Goal: Use online tool/utility

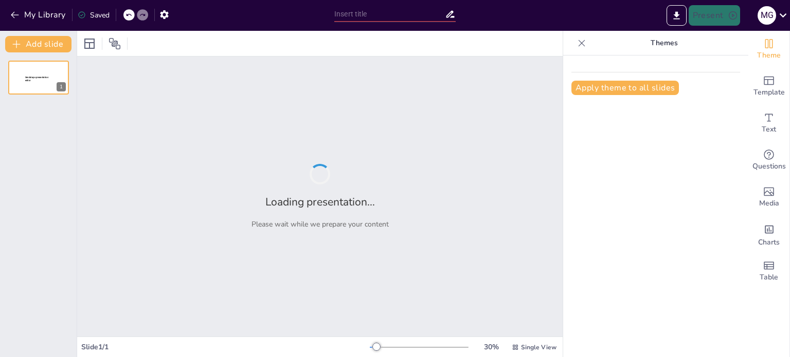
type input "Imported D.F. DE LOS C.E Y ORDINARIOS ISLR-IVA.pptx"
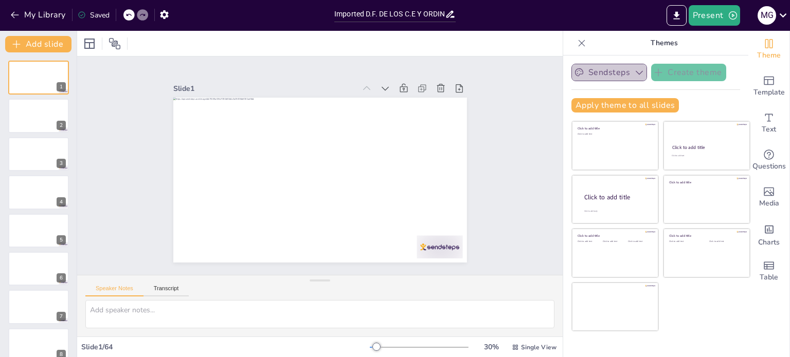
click at [621, 68] on button "Sendsteps" at bounding box center [609, 72] width 76 height 17
click at [634, 71] on icon "button" at bounding box center [639, 72] width 10 height 10
click at [165, 16] on icon "button" at bounding box center [164, 14] width 8 height 9
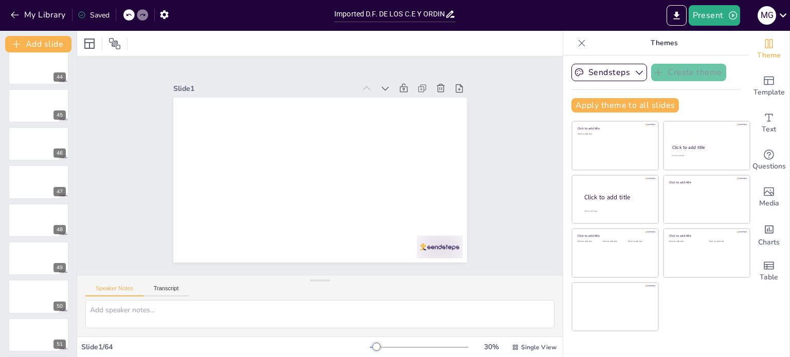
scroll to position [1800, 0]
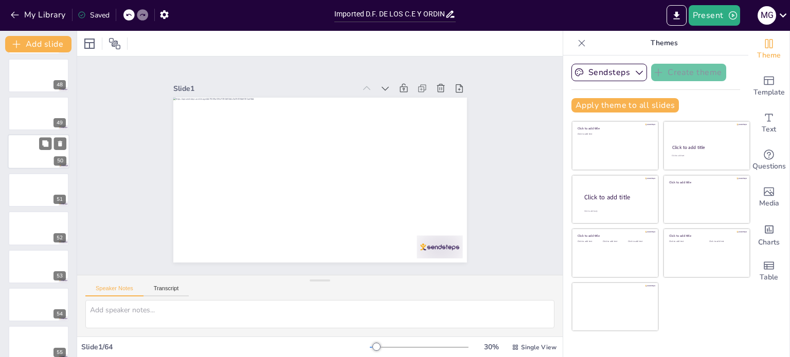
click at [21, 146] on div at bounding box center [39, 152] width 62 height 35
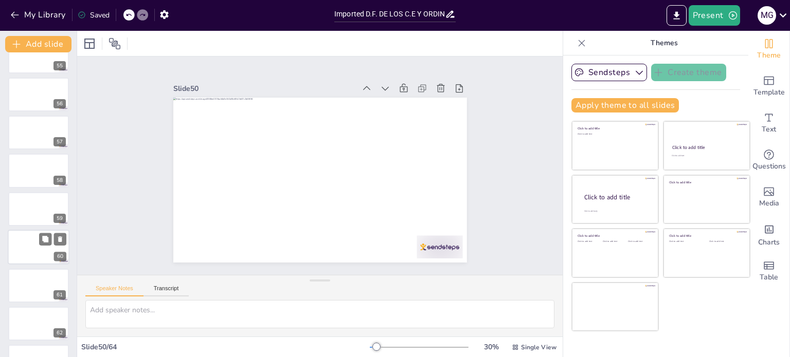
scroll to position [2155, 0]
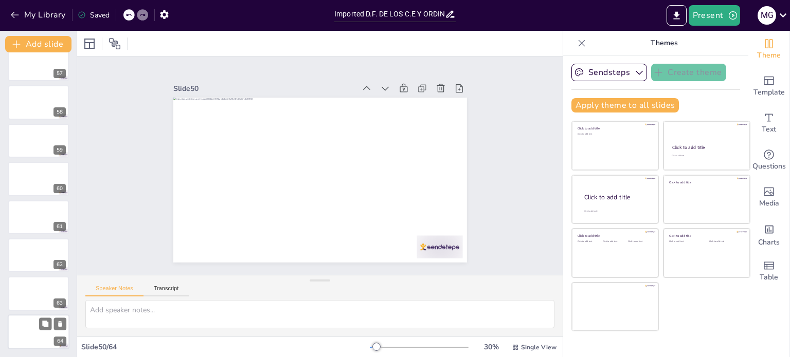
click at [23, 336] on div at bounding box center [39, 332] width 62 height 35
click at [25, 285] on div at bounding box center [39, 294] width 62 height 35
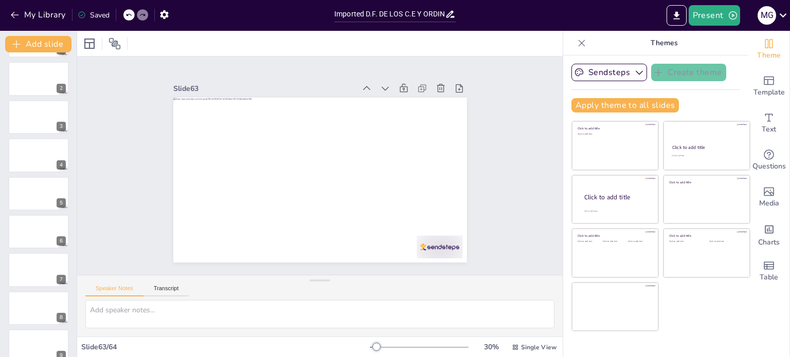
scroll to position [0, 0]
click at [40, 71] on button at bounding box center [45, 69] width 12 height 12
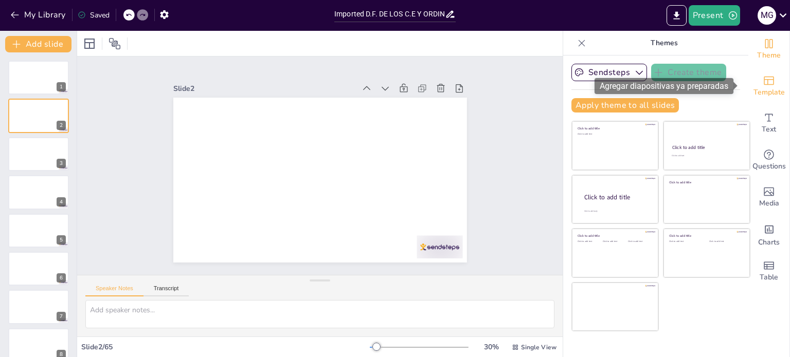
drag, startPoint x: 772, startPoint y: 88, endPoint x: 780, endPoint y: 82, distance: 9.9
click at [772, 87] on span "Template" at bounding box center [768, 92] width 31 height 11
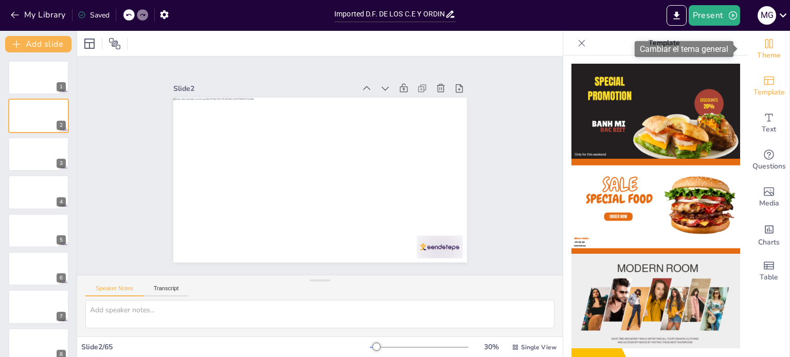
click at [773, 48] on div "Theme" at bounding box center [768, 49] width 41 height 37
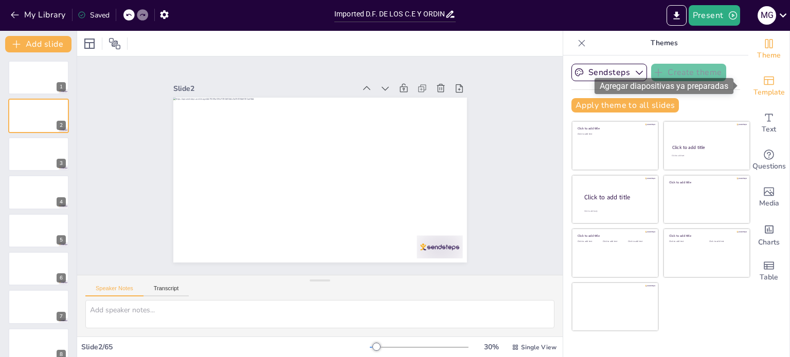
click at [758, 96] on span "Template" at bounding box center [768, 92] width 31 height 11
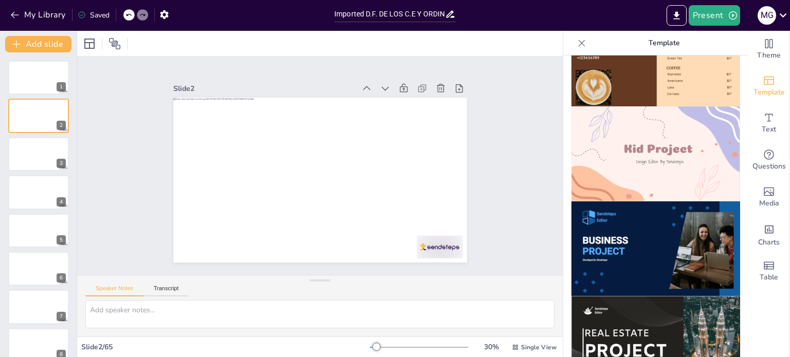
scroll to position [720, 0]
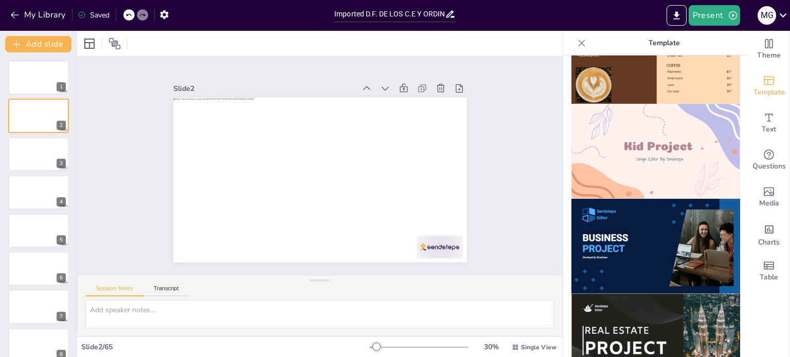
click at [624, 200] on img at bounding box center [655, 246] width 169 height 95
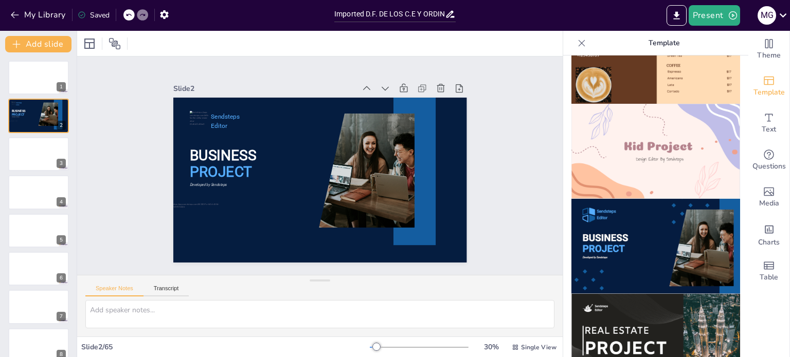
click at [581, 43] on div at bounding box center [581, 43] width 16 height 16
